Goal: Task Accomplishment & Management: Use online tool/utility

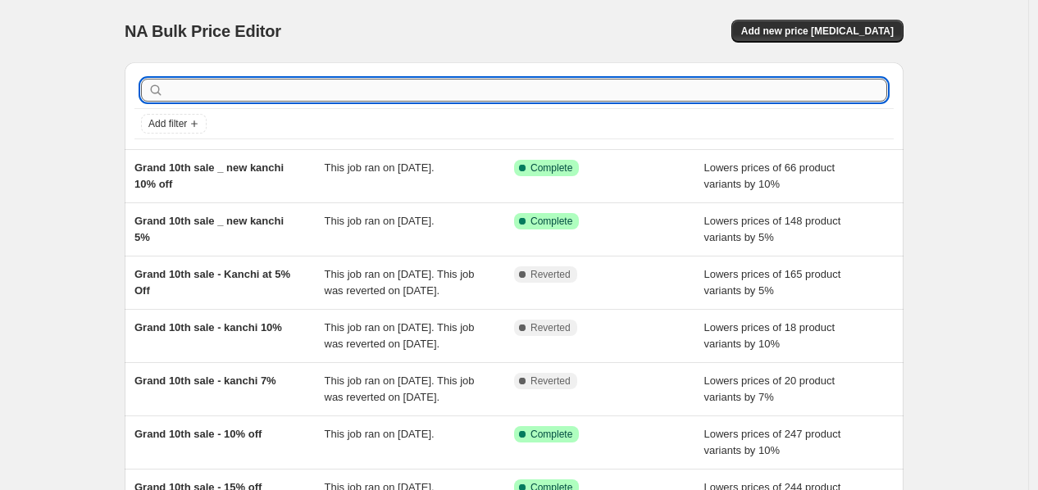
click at [383, 84] on input "text" at bounding box center [527, 90] width 720 height 23
type input "r"
type input "G"
click at [197, 94] on input "G" at bounding box center [512, 90] width 690 height 23
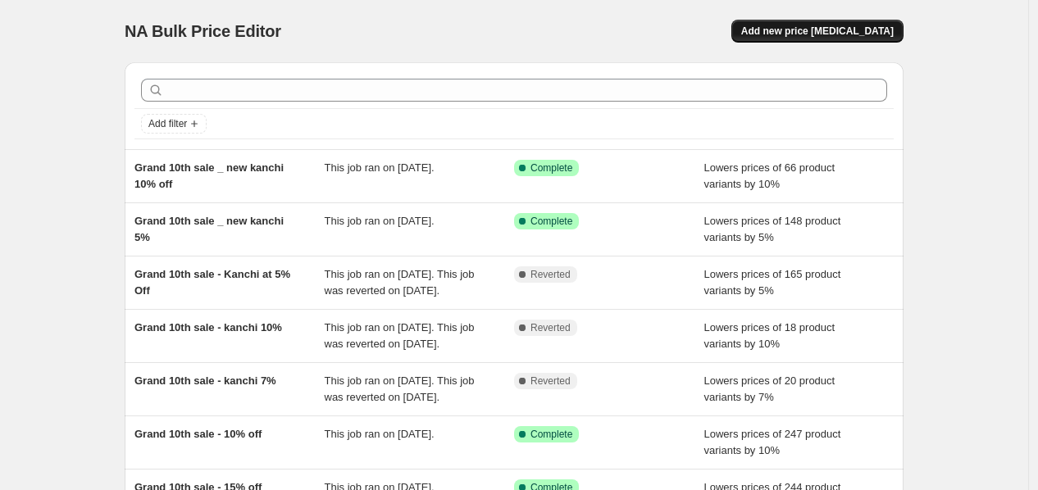
click at [826, 31] on span "Add new price [MEDICAL_DATA]" at bounding box center [817, 31] width 152 height 13
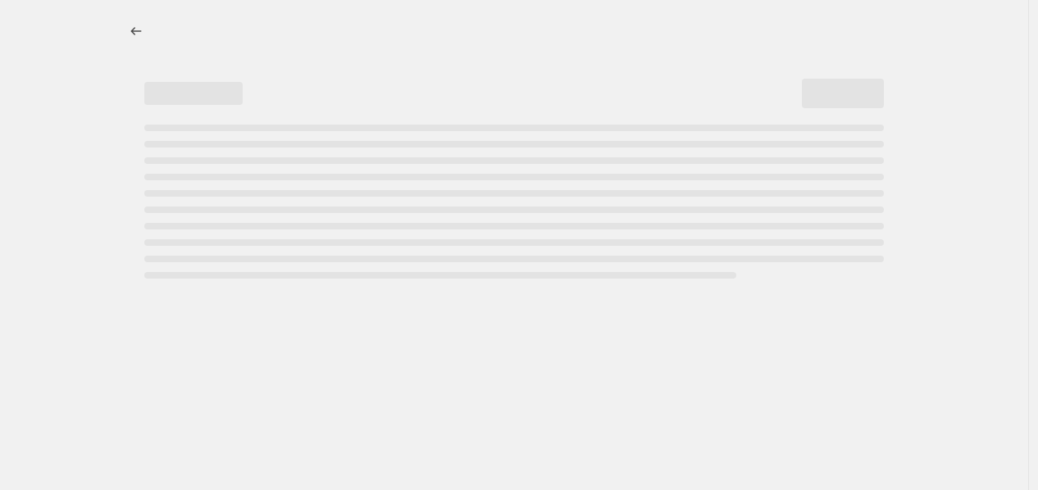
select select "percentage"
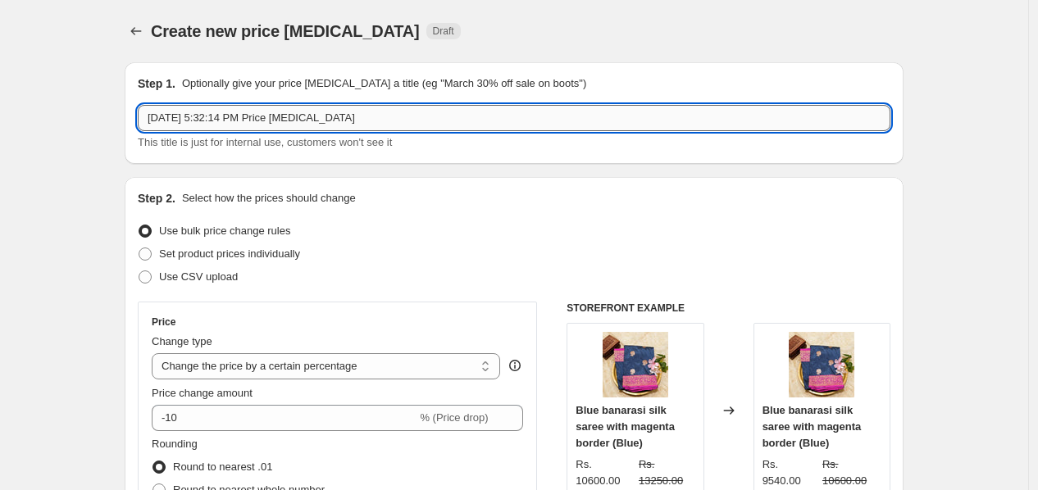
click at [400, 118] on input "[DATE] 5:32:14 PM Price [MEDICAL_DATA]" at bounding box center [514, 118] width 753 height 26
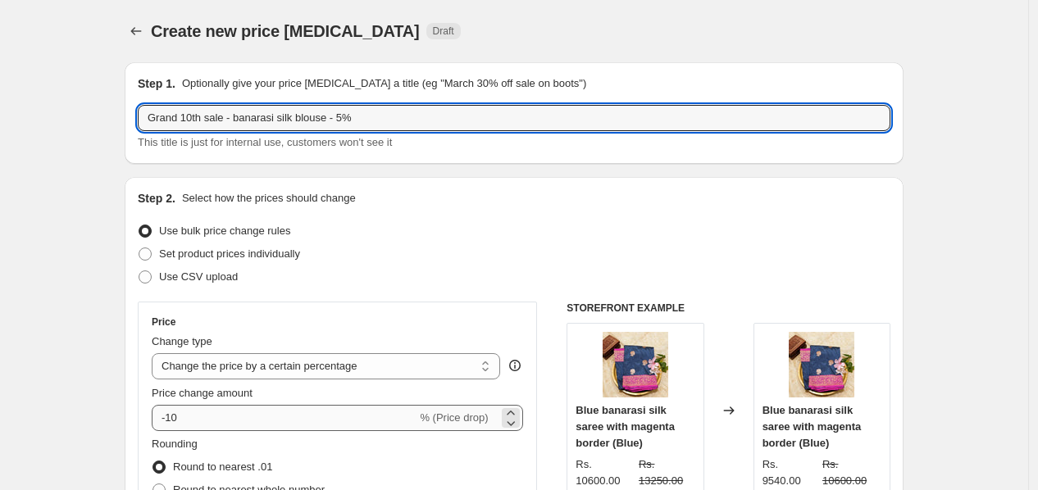
type input "Grand 10th sale - banarasi silk blouse - 5%"
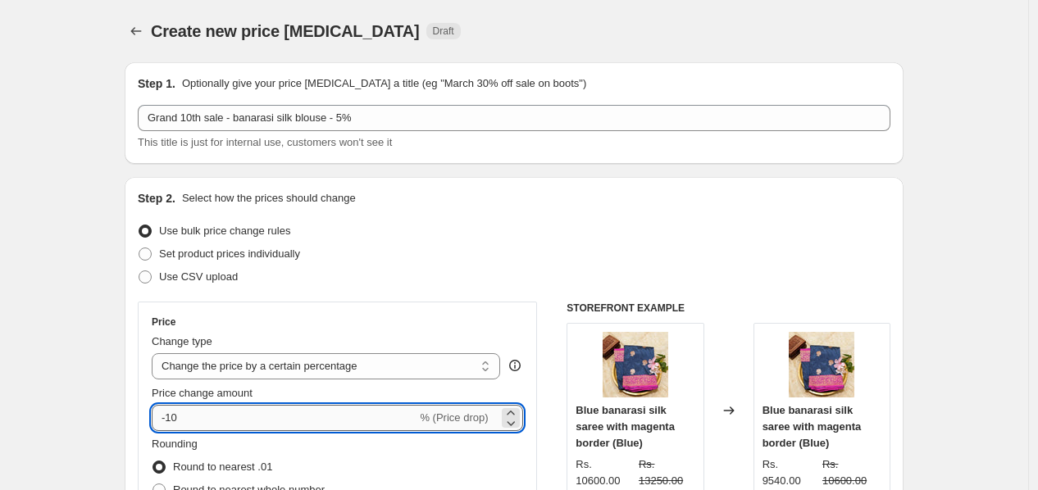
click at [218, 425] on input "-10" at bounding box center [284, 418] width 265 height 26
type input "-1"
type input "-5"
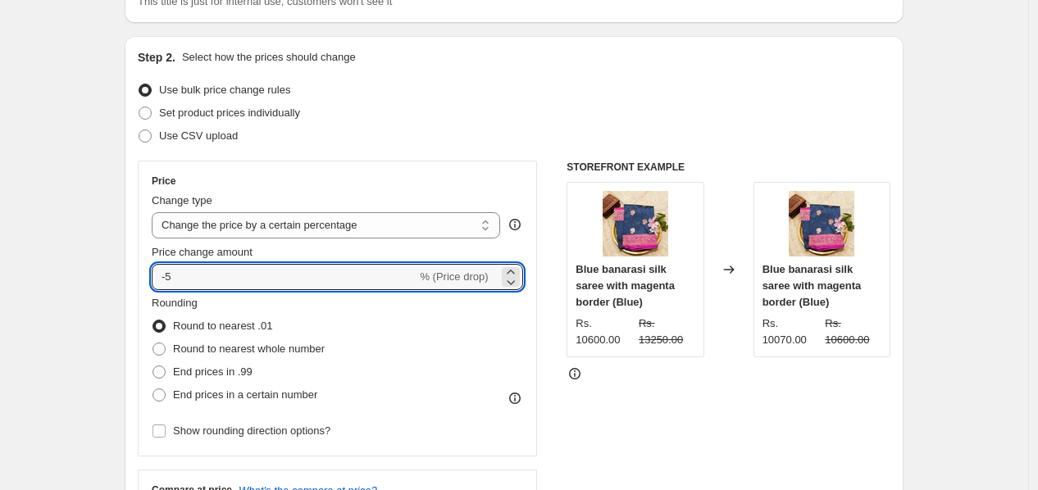
scroll to position [182, 0]
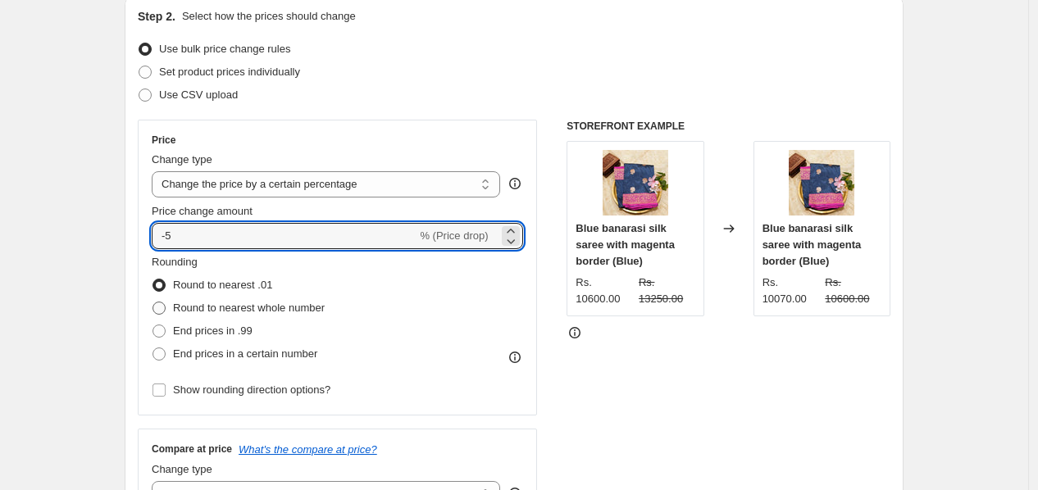
click at [175, 312] on label "Round to nearest whole number" at bounding box center [238, 308] width 173 height 23
click at [153, 303] on input "Round to nearest whole number" at bounding box center [152, 302] width 1 height 1
radio input "true"
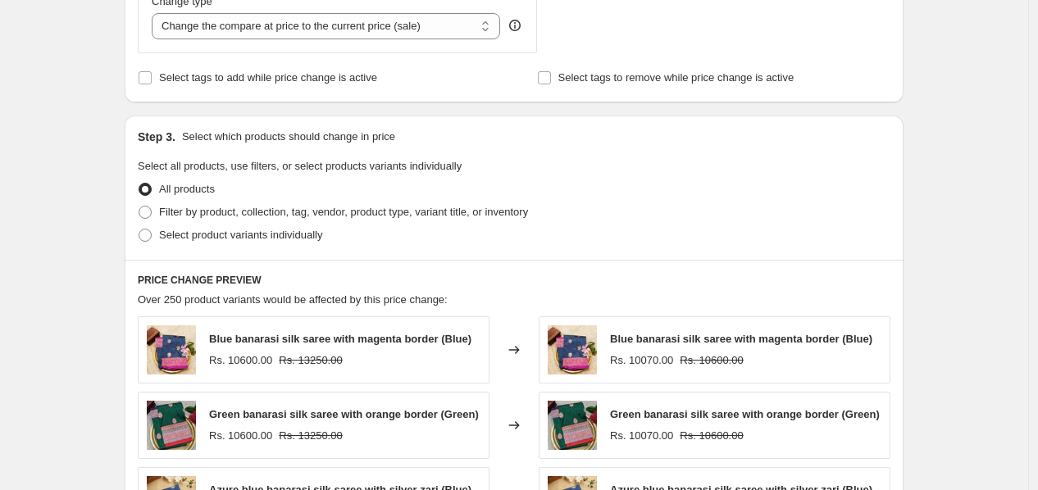
scroll to position [637, 0]
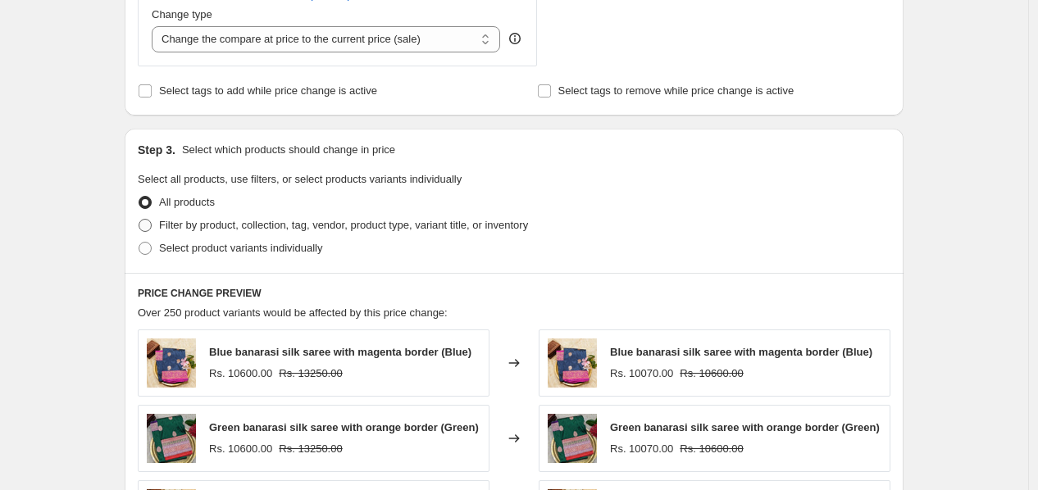
click at [151, 229] on span at bounding box center [145, 225] width 13 height 13
click at [139, 220] on input "Filter by product, collection, tag, vendor, product type, variant title, or inv…" at bounding box center [139, 219] width 1 height 1
radio input "true"
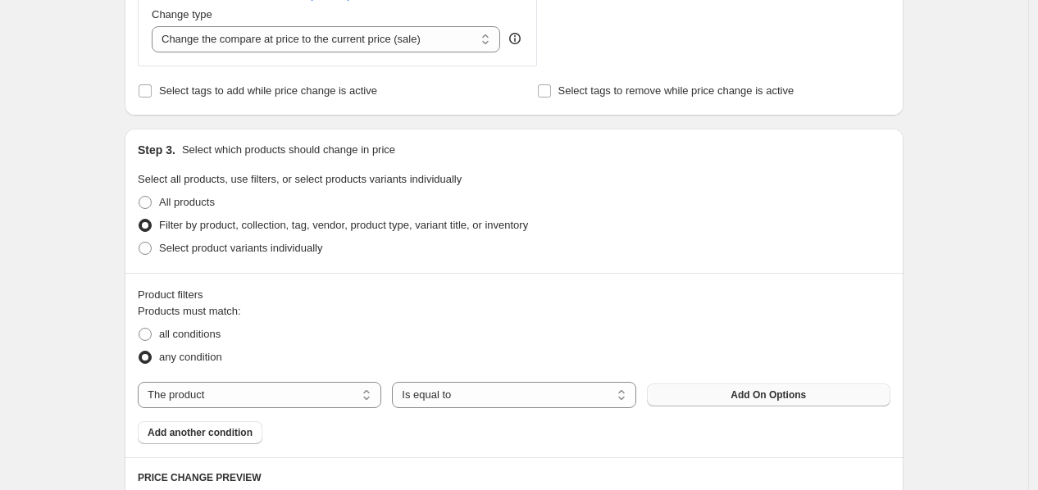
click at [751, 403] on button "Add On Options" at bounding box center [768, 395] width 243 height 23
click at [193, 386] on select "The product The product's collection The product's tag The product's vendor The…" at bounding box center [259, 395] width 243 height 26
select select "collection"
click at [744, 401] on span "[DATE] Collection" at bounding box center [768, 395] width 83 height 13
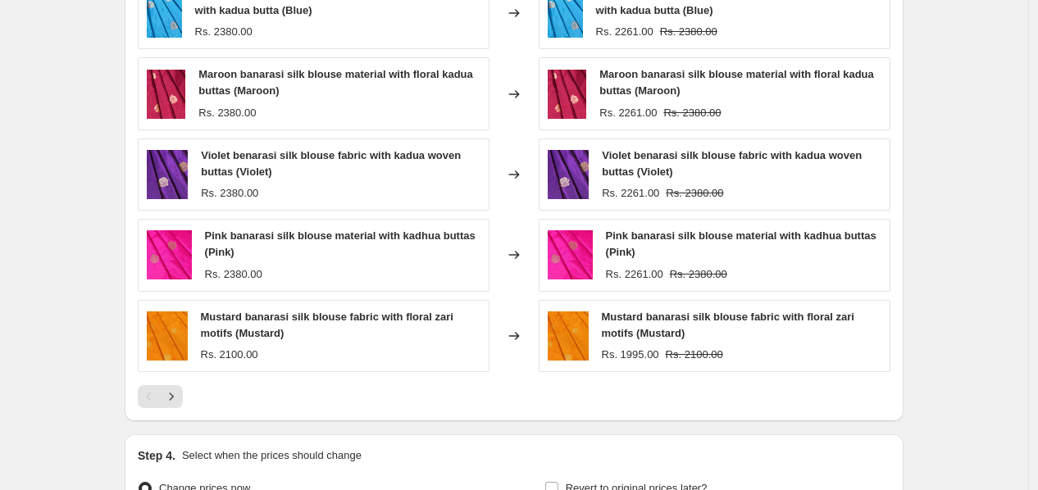
scroll to position [1361, 0]
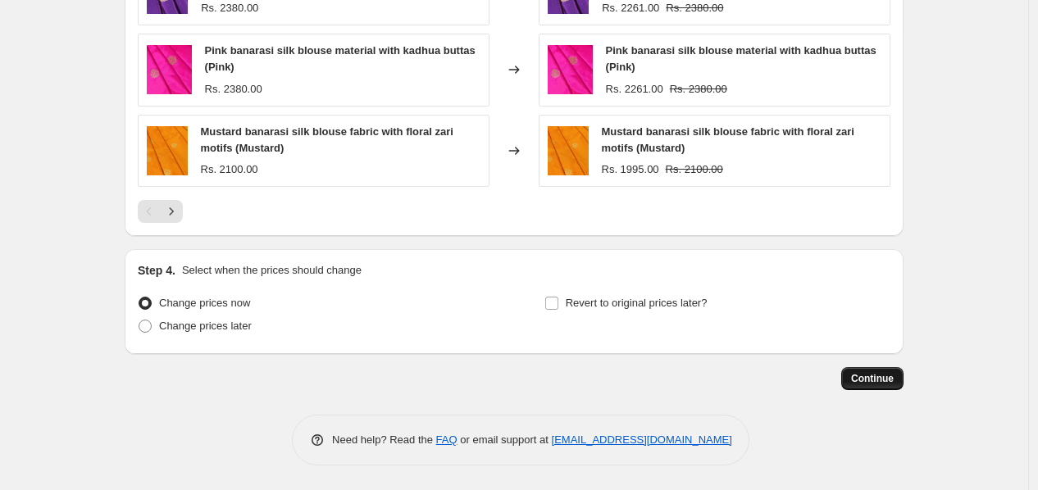
click at [884, 385] on span "Continue" at bounding box center [872, 378] width 43 height 13
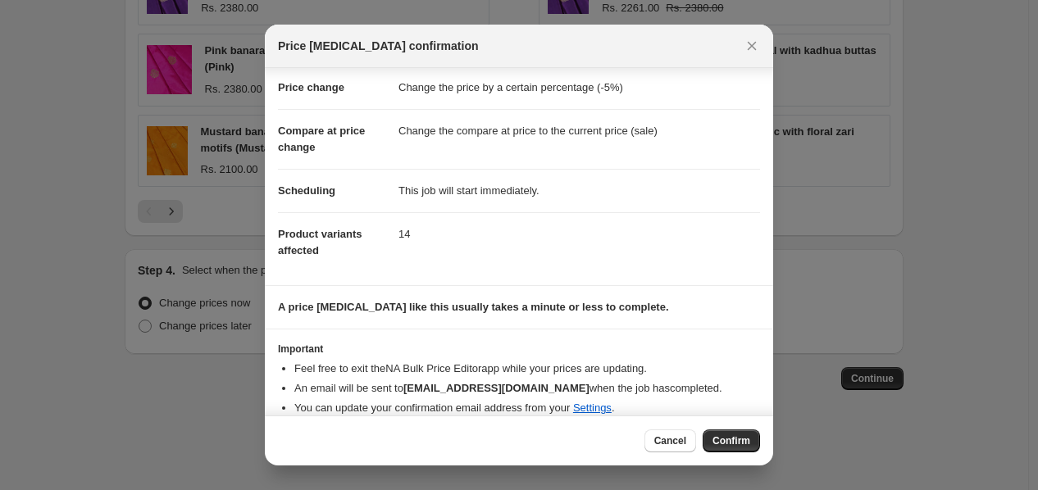
scroll to position [48, 0]
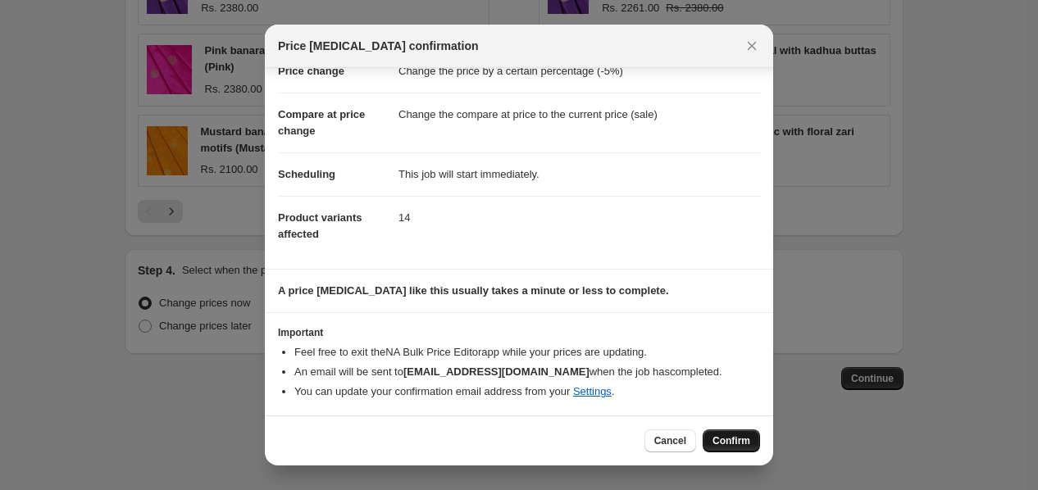
click at [753, 435] on button "Confirm" at bounding box center [731, 441] width 57 height 23
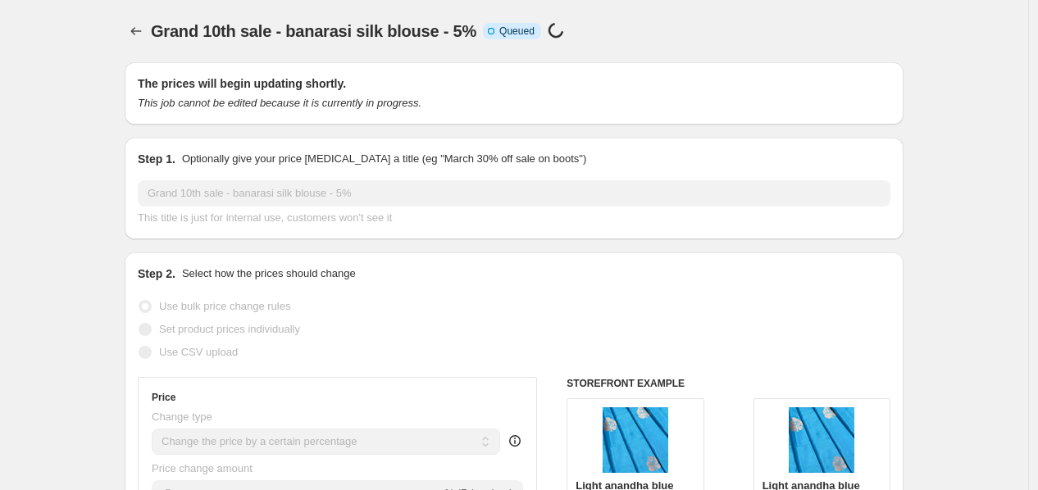
scroll to position [1361, 0]
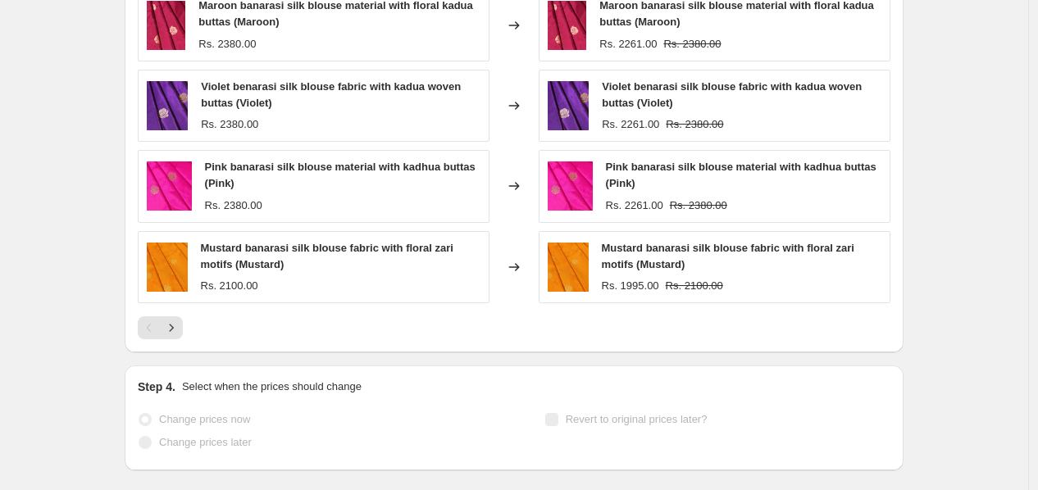
select select "percentage"
select select "collection"
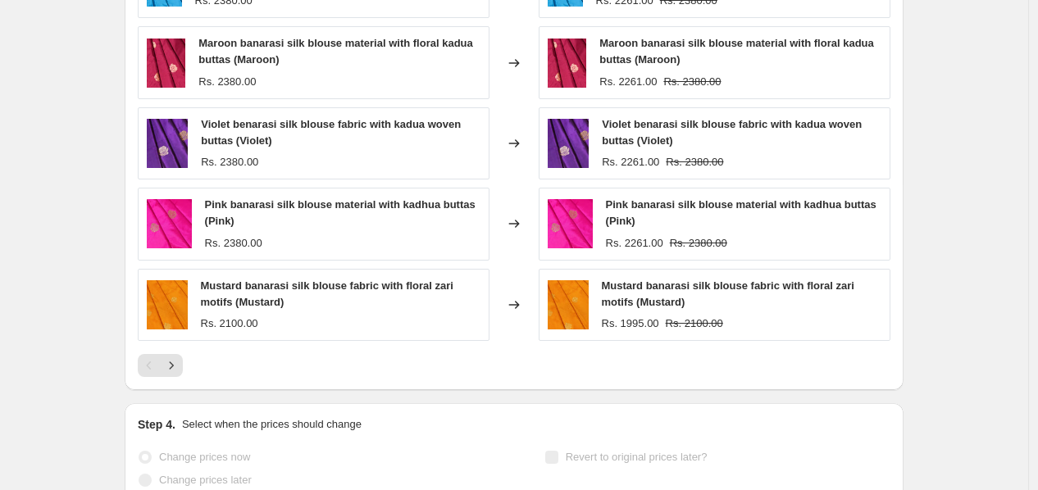
scroll to position [0, 0]
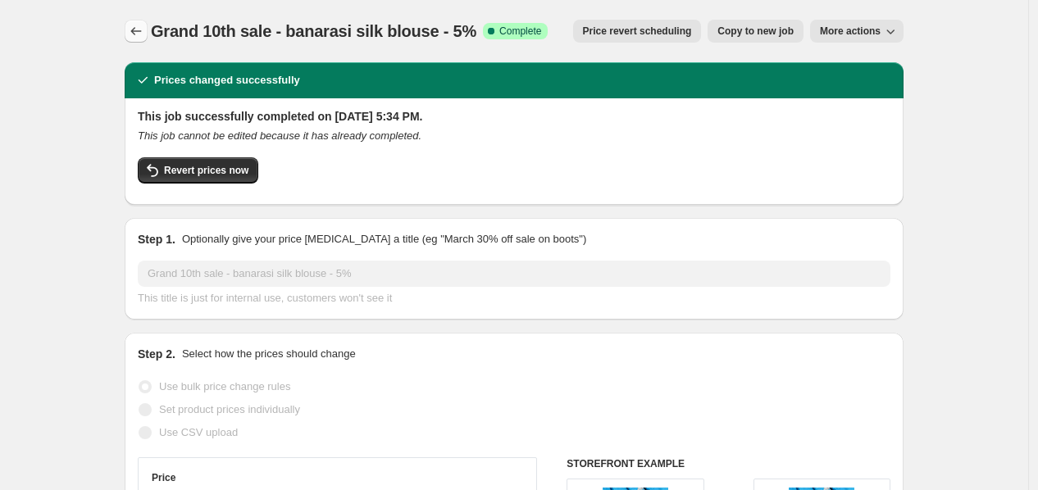
click at [139, 24] on icon "Price change jobs" at bounding box center [136, 31] width 16 height 16
